Goal: Information Seeking & Learning: Understand process/instructions

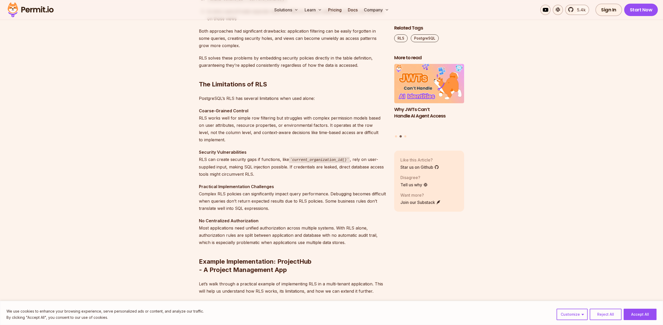
scroll to position [534, 0]
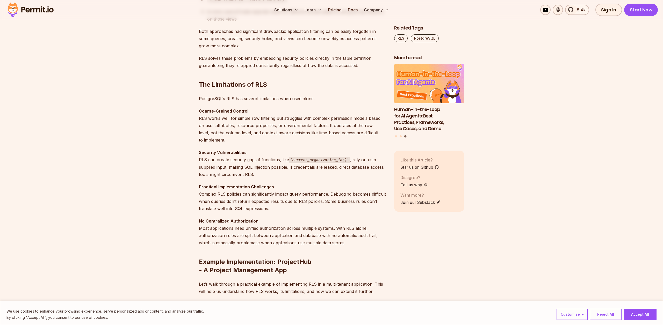
click at [321, 193] on p "Practical Implementation Challenges Complex RLS policies can significantly impa…" at bounding box center [292, 197] width 187 height 29
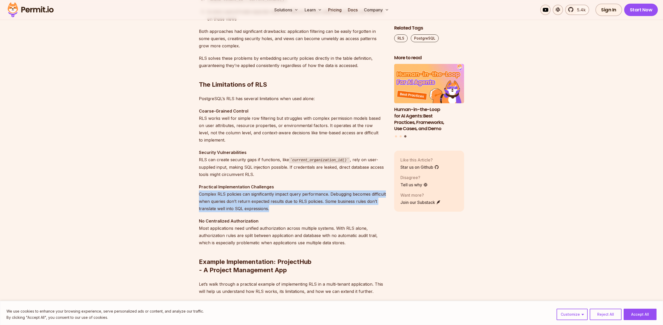
click at [321, 193] on p "Practical Implementation Challenges Complex RLS policies can significantly impa…" at bounding box center [292, 197] width 187 height 29
click at [316, 204] on p "Practical Implementation Challenges Complex RLS policies can significantly impa…" at bounding box center [292, 197] width 187 height 29
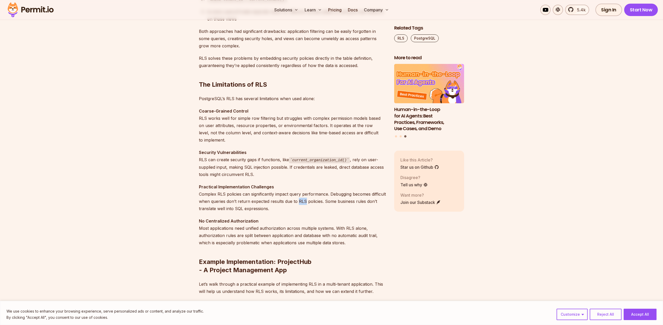
click at [316, 204] on p "Practical Implementation Challenges Complex RLS policies can significantly impa…" at bounding box center [292, 197] width 187 height 29
click at [317, 202] on p "Practical Implementation Challenges Complex RLS policies can significantly impa…" at bounding box center [292, 197] width 187 height 29
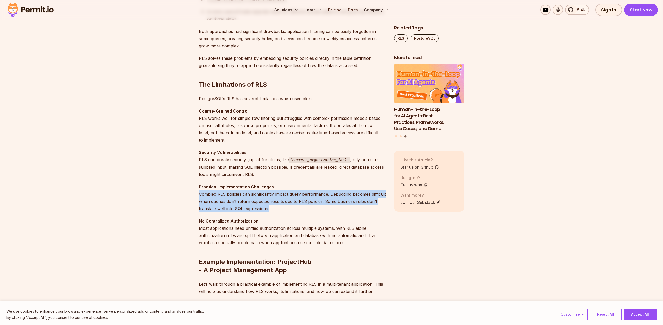
click at [317, 202] on p "Practical Implementation Challenges Complex RLS policies can significantly impa…" at bounding box center [292, 197] width 187 height 29
click at [304, 209] on p "Practical Implementation Challenges Complex RLS policies can significantly impa…" at bounding box center [292, 197] width 187 height 29
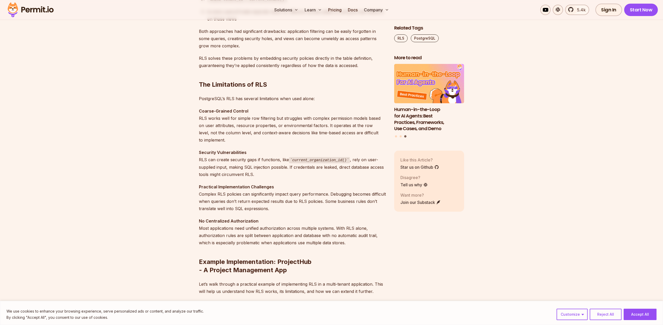
click at [278, 200] on p "Practical Implementation Challenges Complex RLS policies can significantly impa…" at bounding box center [292, 197] width 187 height 29
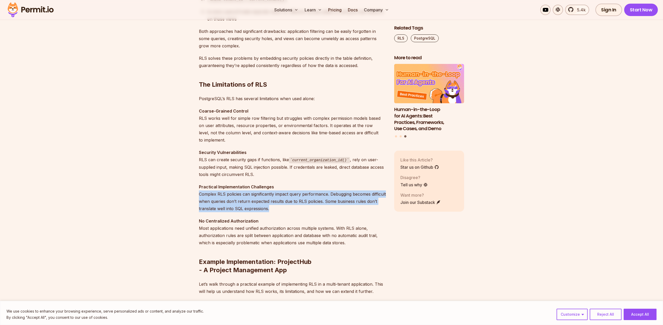
click at [278, 201] on p "Practical Implementation Challenges Complex RLS policies can significantly impa…" at bounding box center [292, 197] width 187 height 29
click at [280, 210] on p "Practical Implementation Challenges Complex RLS policies can significantly impa…" at bounding box center [292, 197] width 187 height 29
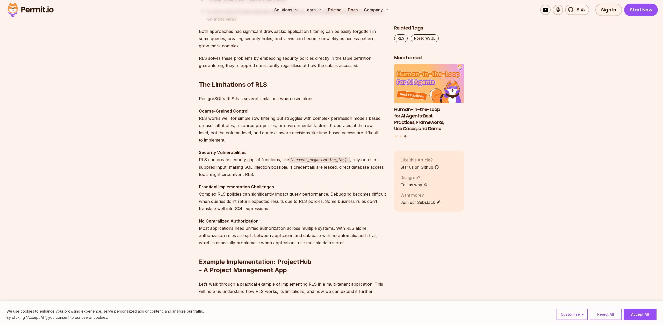
click at [280, 210] on p "Practical Implementation Challenges Complex RLS policies can significantly impa…" at bounding box center [292, 197] width 187 height 29
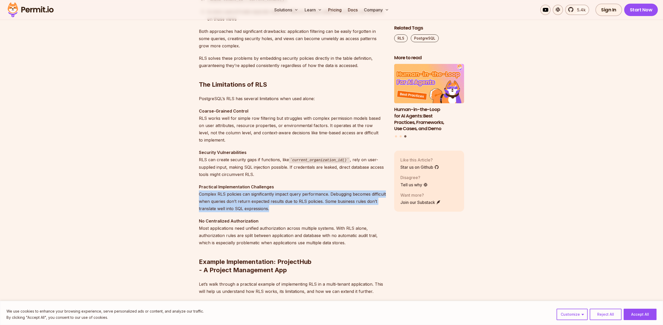
click at [280, 210] on p "Practical Implementation Challenges Complex RLS policies can significantly impa…" at bounding box center [292, 197] width 187 height 29
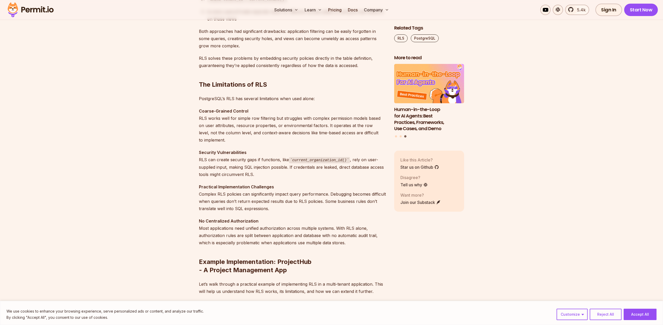
click at [271, 228] on p "No Centralized Authorization Most applications need unified authorization acros…" at bounding box center [292, 232] width 187 height 29
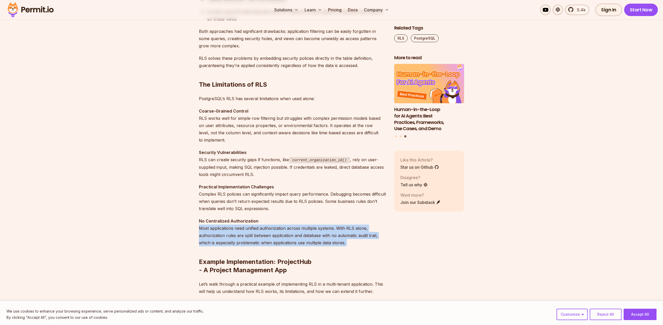
click at [271, 229] on p "No Centralized Authorization Most applications need unified authorization acros…" at bounding box center [292, 232] width 187 height 29
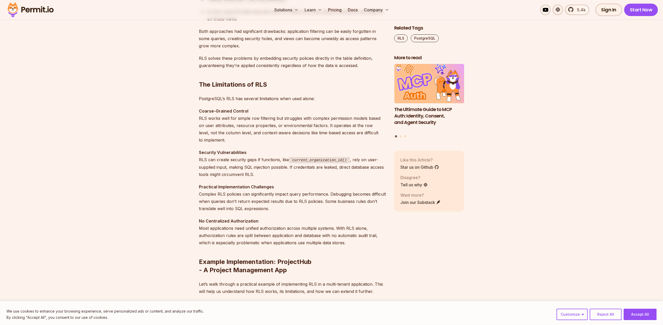
click at [271, 224] on p "No Centralized Authorization Most applications need unified authorization acros…" at bounding box center [292, 232] width 187 height 29
click at [279, 228] on p "No Centralized Authorization Most applications need unified authorization acros…" at bounding box center [292, 232] width 187 height 29
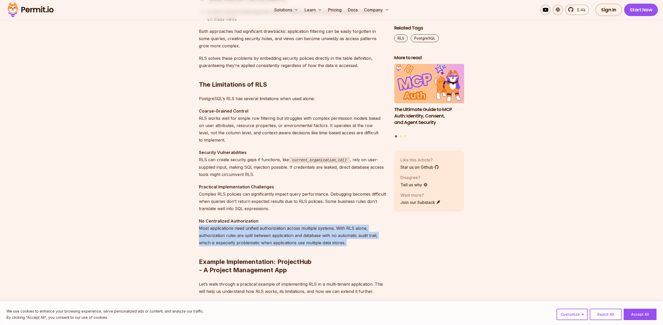
click at [279, 228] on p "No Centralized Authorization Most applications need unified authorization acros…" at bounding box center [292, 232] width 187 height 29
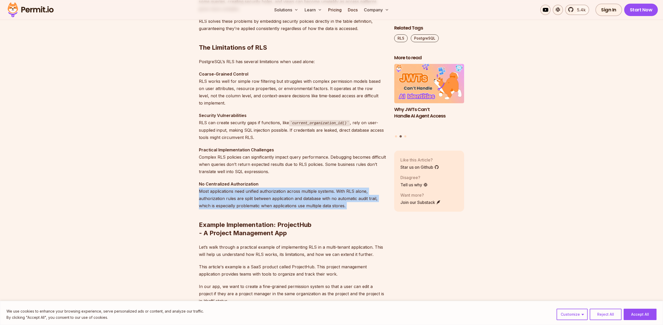
scroll to position [577, 0]
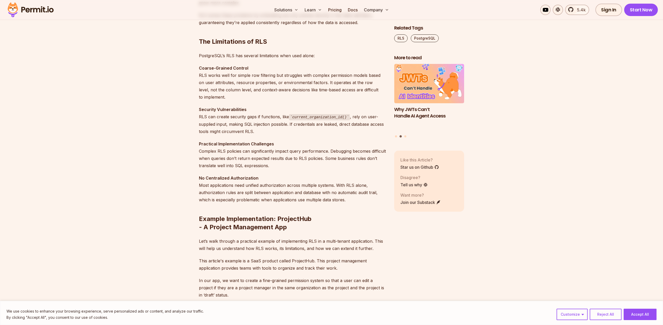
click at [283, 168] on p "Practical Implementation Challenges Complex RLS policies can significantly impa…" at bounding box center [292, 154] width 187 height 29
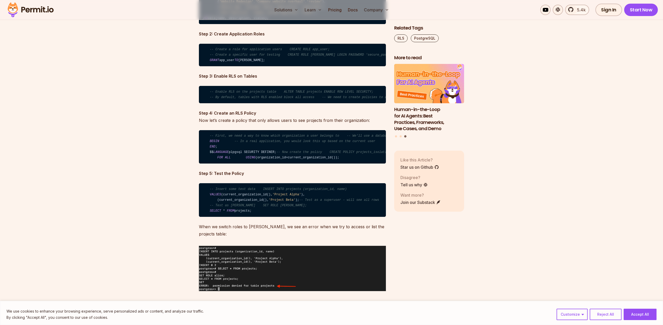
scroll to position [1294, 0]
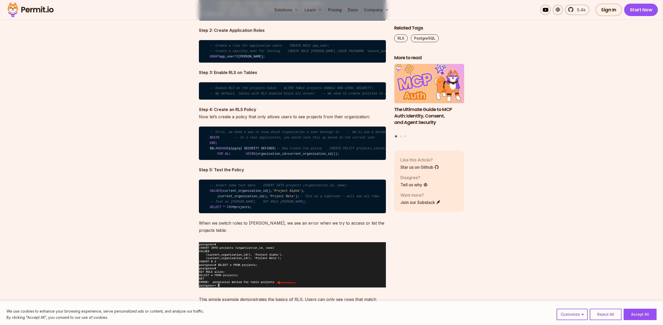
click at [308, 90] on span "-- Enable RLS on the projects table ALTER TABLE projects ENABLE ROW LEVEL SECUR…" at bounding box center [292, 89] width 164 height 4
drag, startPoint x: 308, startPoint y: 126, endPoint x: 361, endPoint y: 128, distance: 52.9
click at [361, 100] on code "-- Enable RLS on the projects table ALTER TABLE projects ENABLE ROW LEVEL SECUR…" at bounding box center [292, 90] width 187 height 17
click at [343, 96] on span "-- By default, tables with RLS enabled block all access -- We need to create po…" at bounding box center [317, 94] width 215 height 4
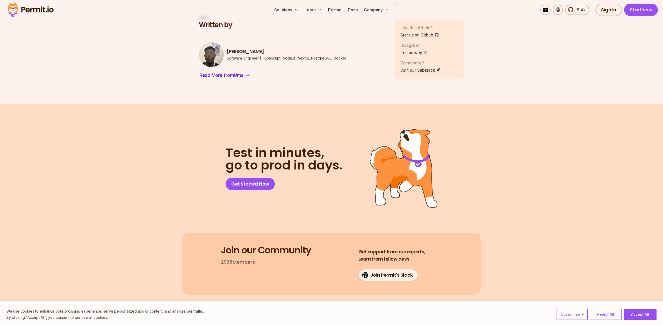
scroll to position [5340, 0]
